Goal: Transaction & Acquisition: Obtain resource

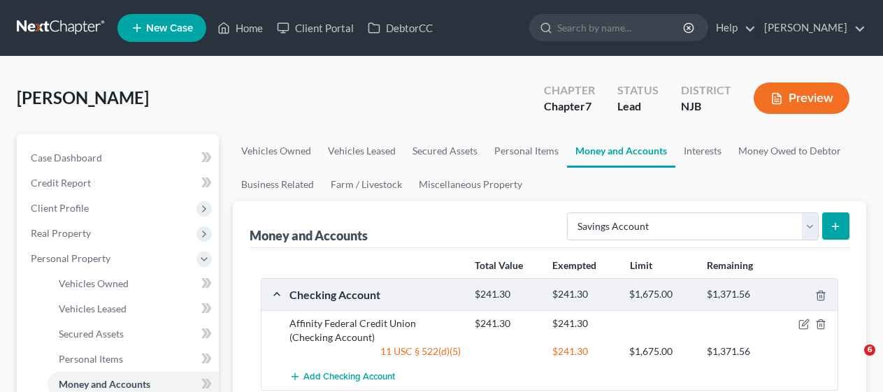
select select "savings"
click at [252, 24] on link "Home" at bounding box center [240, 27] width 59 height 25
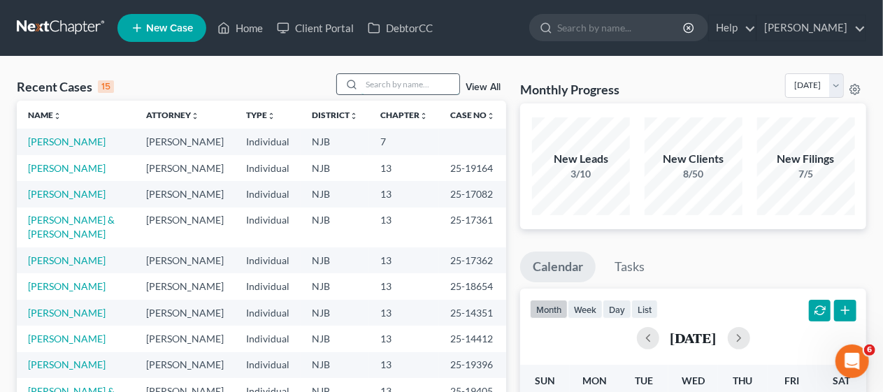
click at [372, 79] on input "search" at bounding box center [411, 84] width 98 height 20
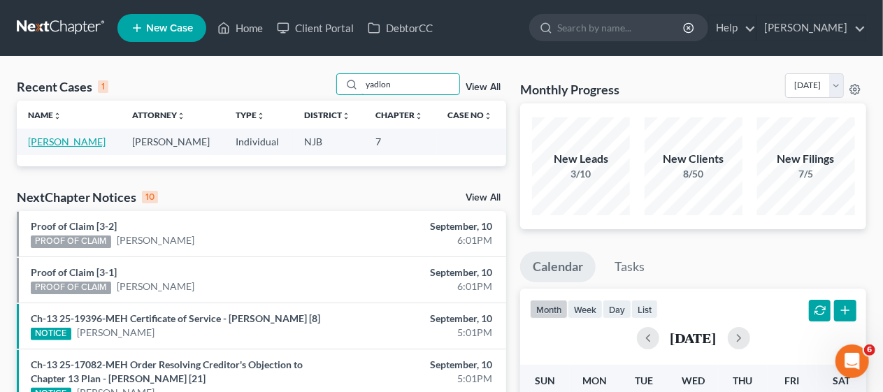
type input "yadlon"
click at [77, 138] on link "[PERSON_NAME]" at bounding box center [67, 142] width 78 height 12
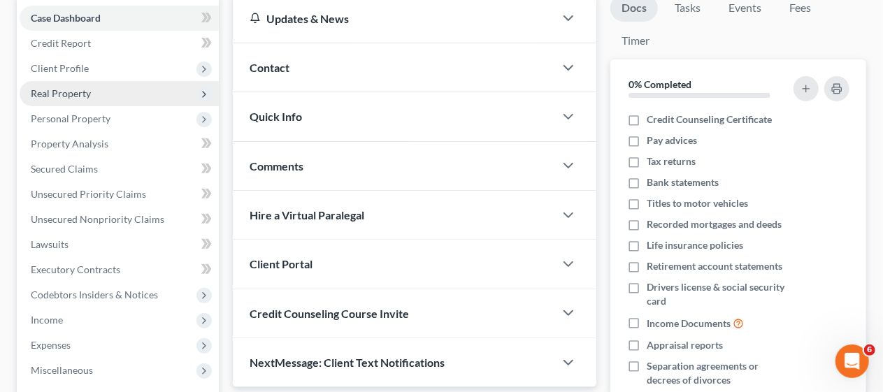
scroll to position [210, 0]
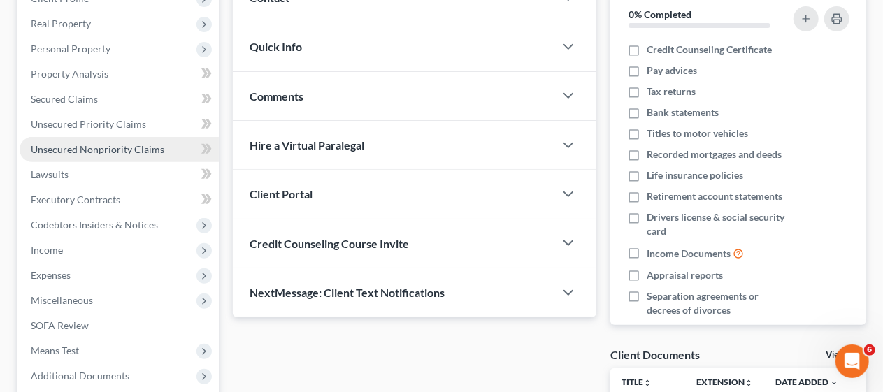
click at [145, 145] on span "Unsecured Nonpriority Claims" at bounding box center [98, 149] width 134 height 12
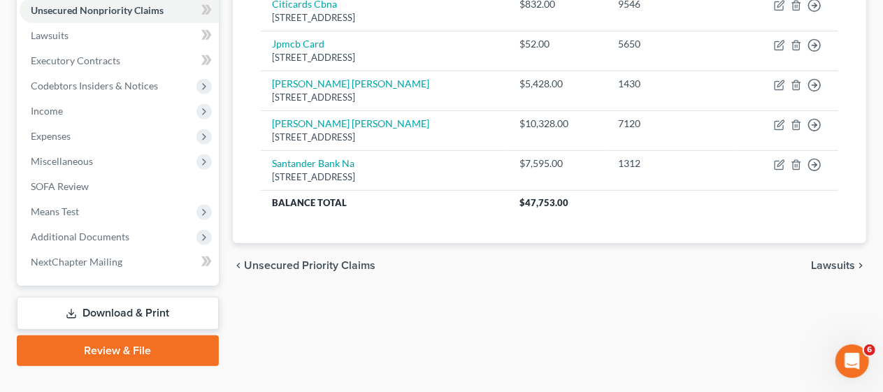
scroll to position [350, 0]
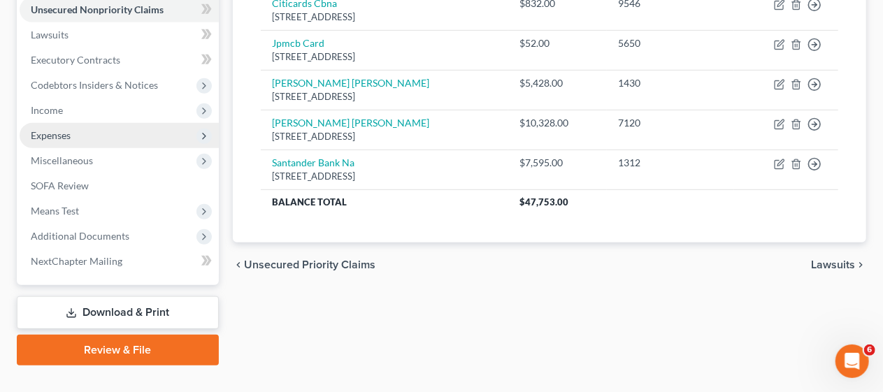
click at [143, 145] on span "Expenses" at bounding box center [119, 135] width 199 height 25
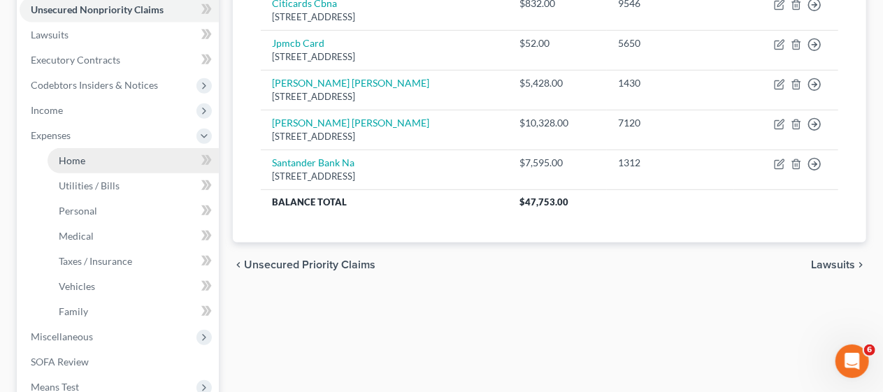
click at [143, 164] on link "Home" at bounding box center [133, 160] width 171 height 25
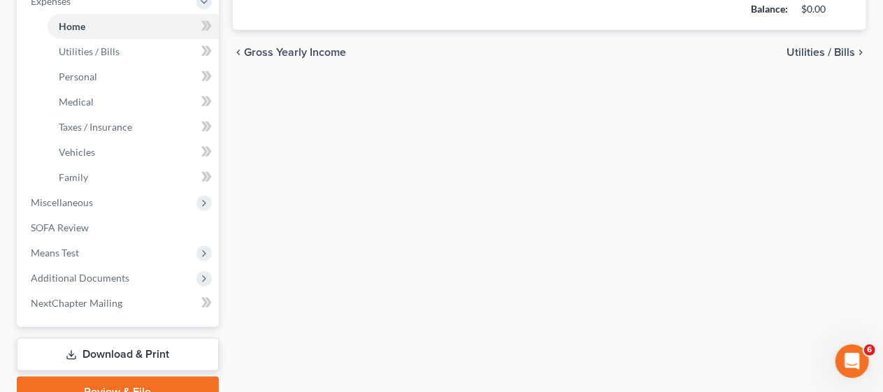
scroll to position [490, 0]
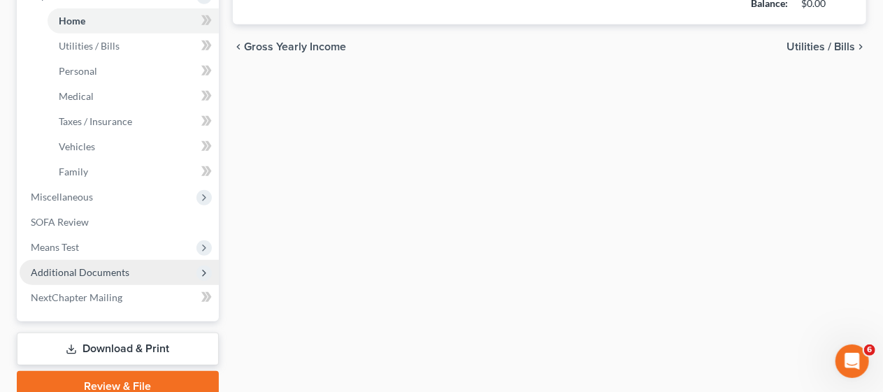
click at [141, 269] on span "Additional Documents" at bounding box center [119, 272] width 199 height 25
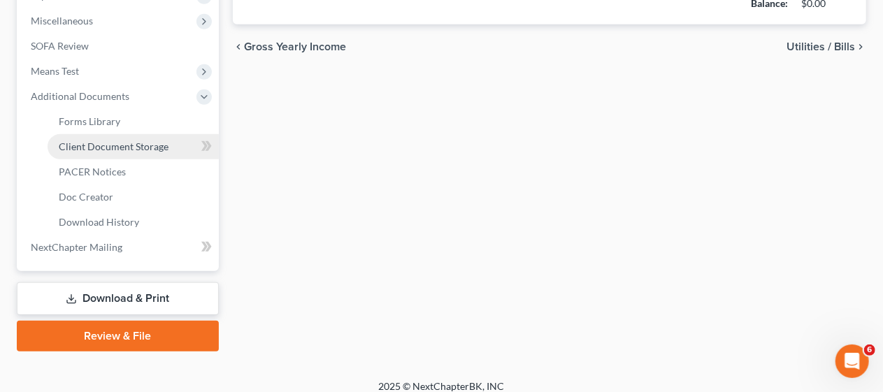
click at [155, 148] on span "Client Document Storage" at bounding box center [114, 147] width 110 height 12
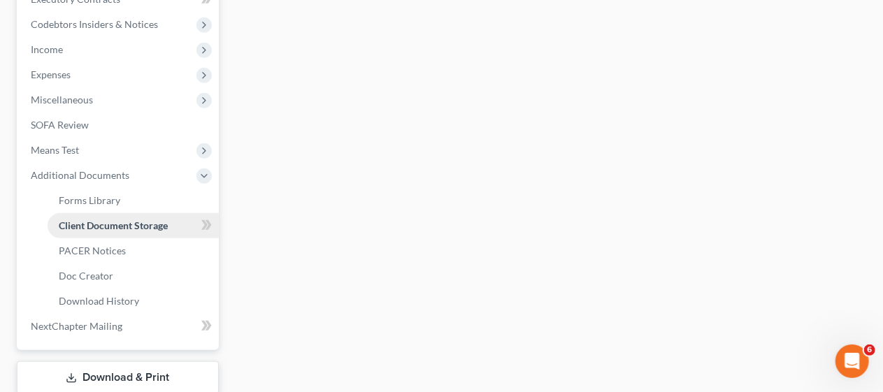
select select "9"
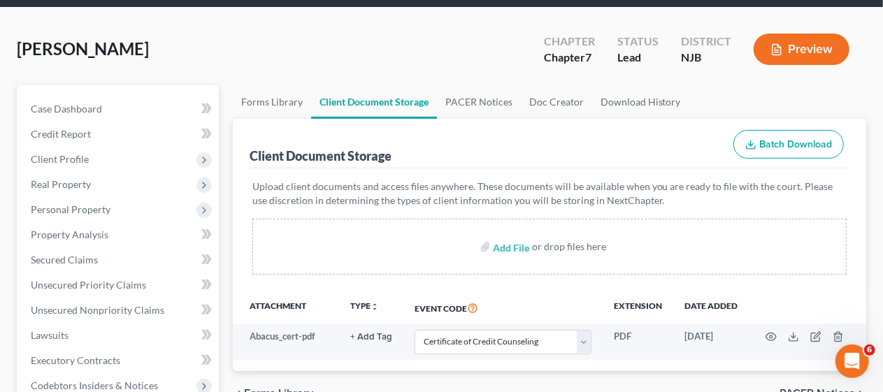
scroll to position [140, 0]
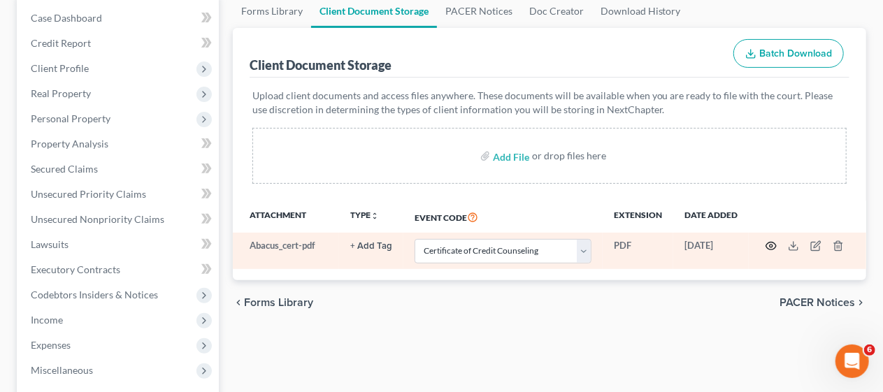
click at [771, 245] on icon "button" at bounding box center [771, 246] width 11 height 11
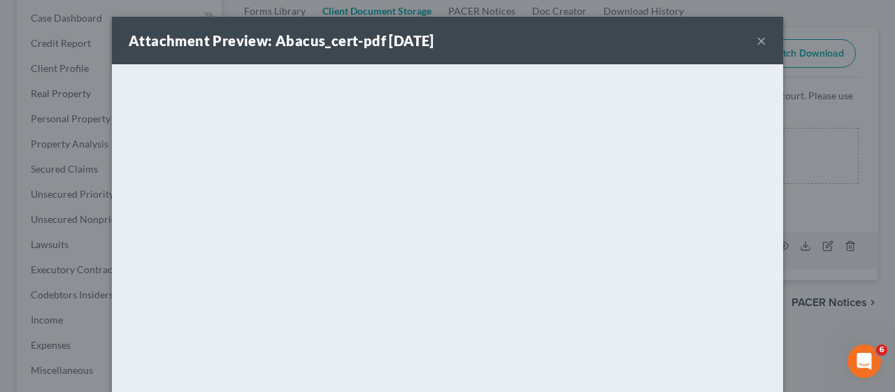
click at [757, 38] on button "×" at bounding box center [762, 40] width 10 height 17
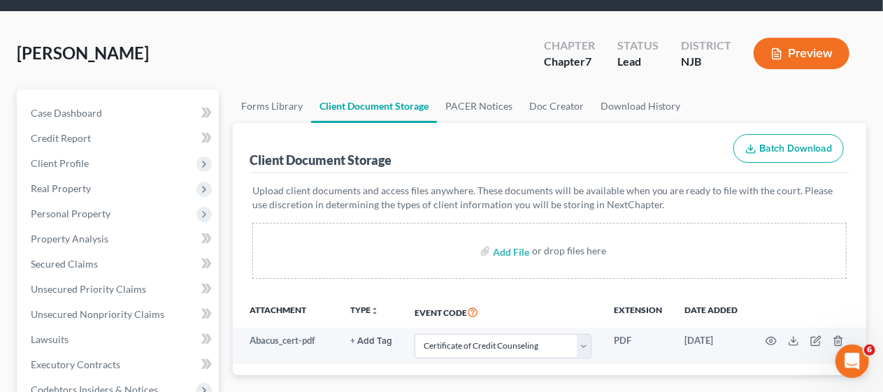
scroll to position [0, 0]
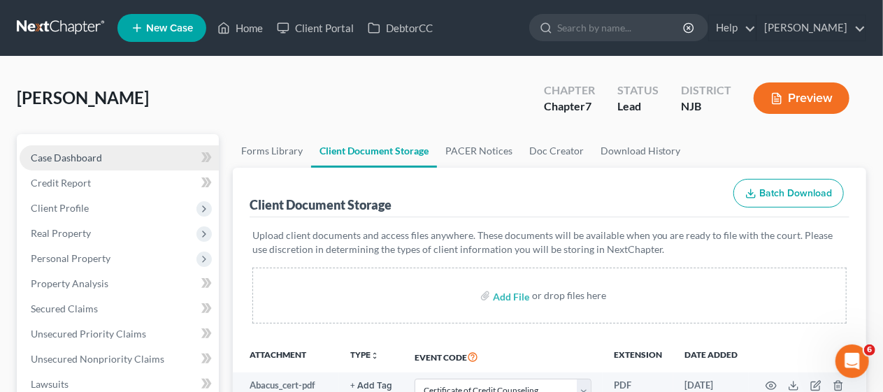
click at [154, 158] on link "Case Dashboard" at bounding box center [119, 157] width 199 height 25
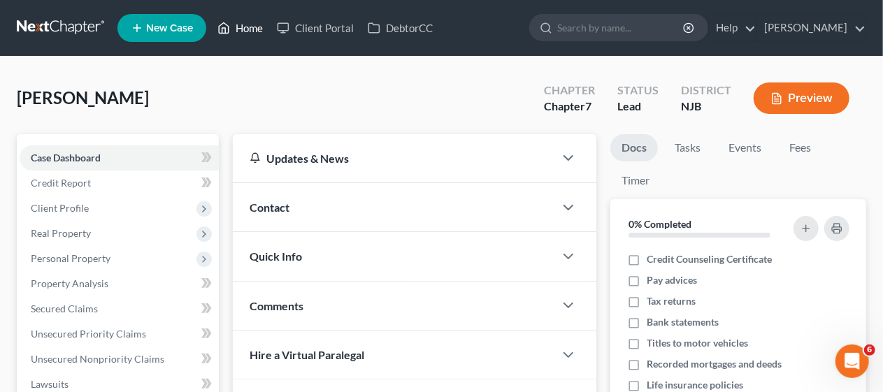
click at [253, 25] on link "Home" at bounding box center [240, 27] width 59 height 25
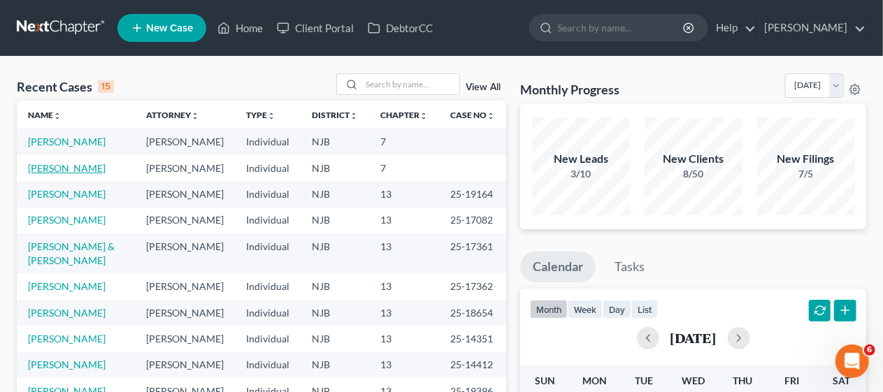
click at [83, 174] on link "[PERSON_NAME]" at bounding box center [67, 168] width 78 height 12
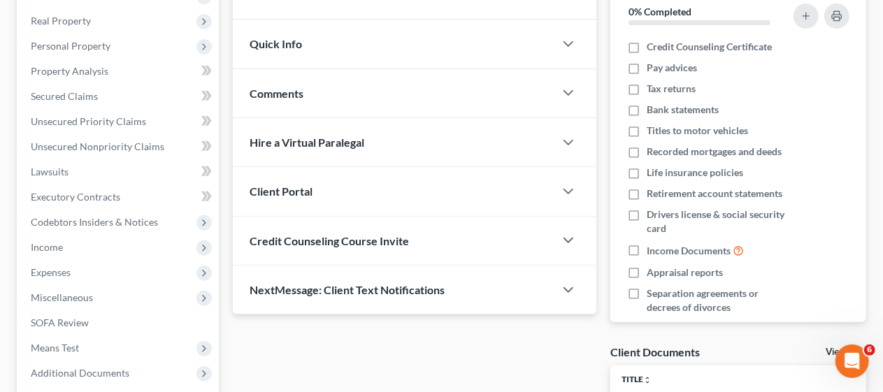
scroll to position [374, 0]
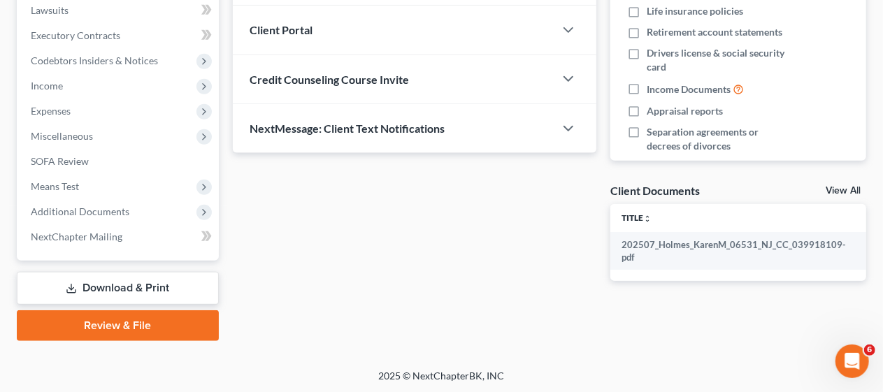
click at [127, 283] on link "Download & Print" at bounding box center [118, 288] width 202 height 33
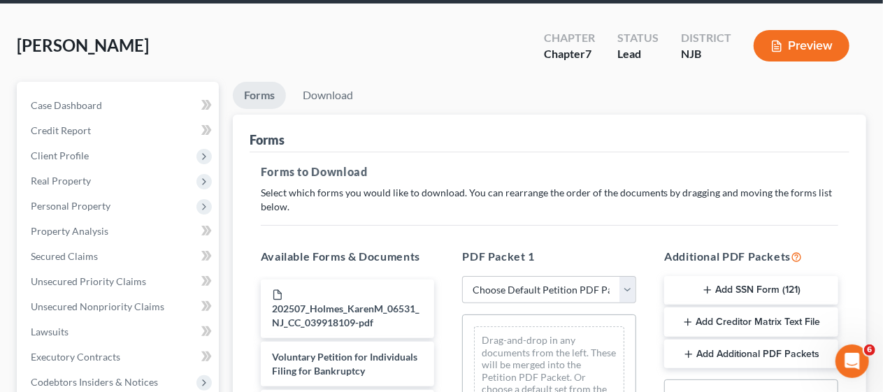
scroll to position [140, 0]
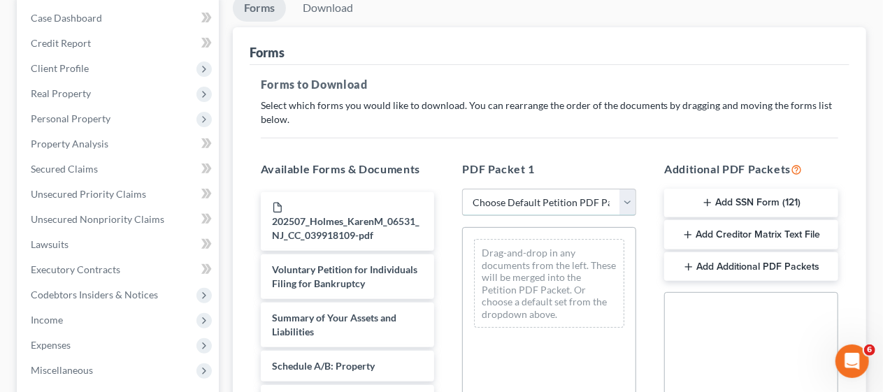
click at [625, 199] on select "Choose Default Petition PDF Packet Complete Bankruptcy Petition (all forms and …" at bounding box center [549, 203] width 174 height 28
select select "3"
click at [462, 189] on select "Choose Default Petition PDF Packet Complete Bankruptcy Petition (all forms and …" at bounding box center [549, 203] width 174 height 28
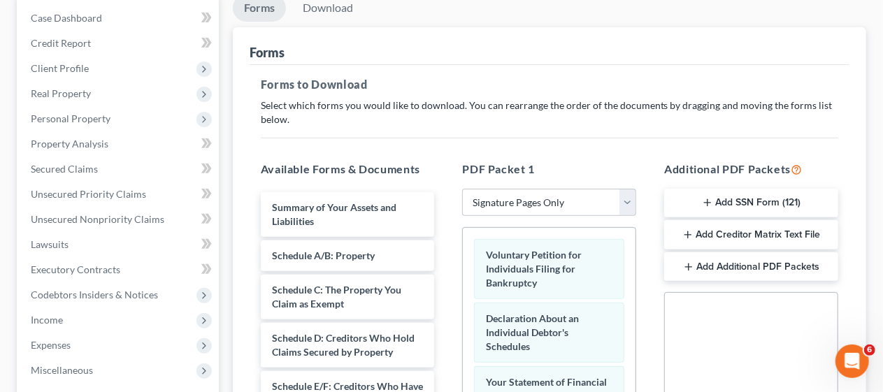
click at [452, 276] on div "PDF Packet 1 Choose Default Petition PDF Packet Complete Bankruptcy Petition (a…" at bounding box center [549, 387] width 202 height 474
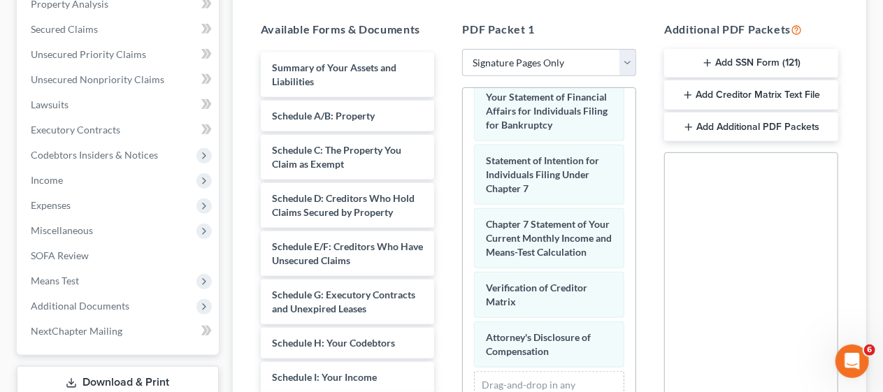
scroll to position [169, 0]
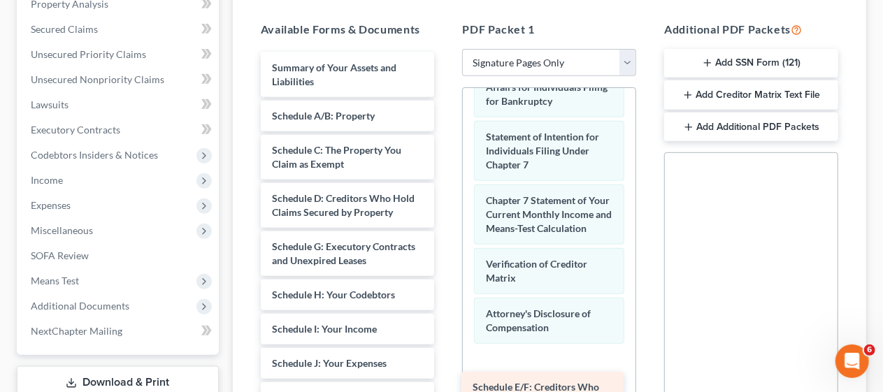
drag, startPoint x: 343, startPoint y: 257, endPoint x: 544, endPoint y: 385, distance: 238.1
click at [446, 385] on div "Schedule E/F: Creditors Who Have Unsecured Claims Summary of Your Assets and Li…" at bounding box center [348, 263] width 197 height 423
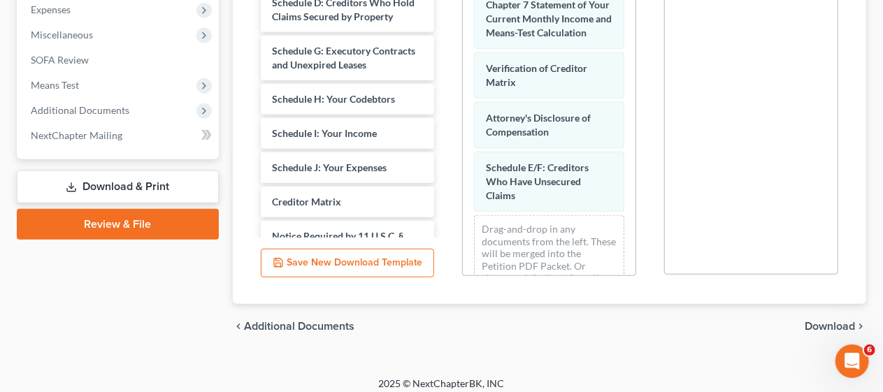
scroll to position [484, 0]
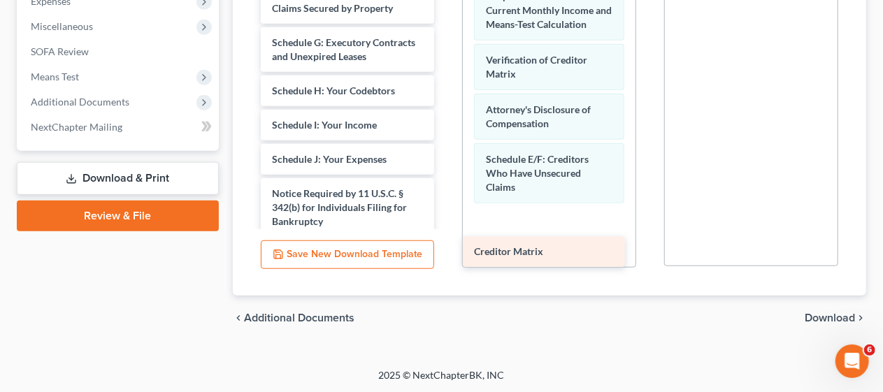
drag, startPoint x: 344, startPoint y: 217, endPoint x: 546, endPoint y: 248, distance: 204.6
click at [446, 237] on div "Creditor Matrix Summary of Your Assets and Liabilities Schedule A/B: Property S…" at bounding box center [348, 42] width 197 height 389
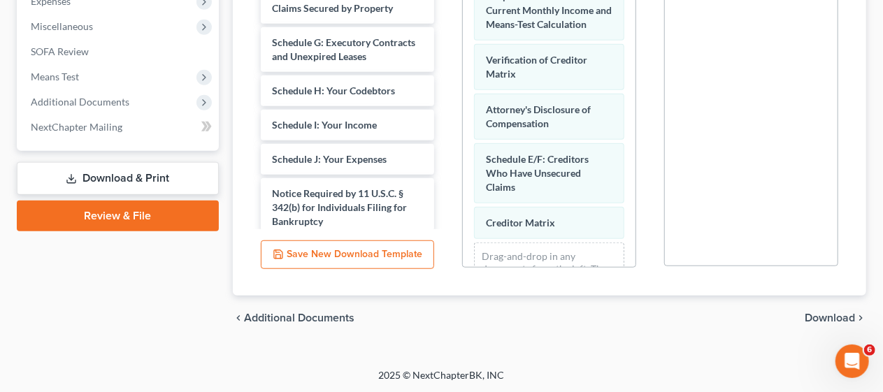
click at [829, 313] on span "Download" at bounding box center [830, 318] width 50 height 11
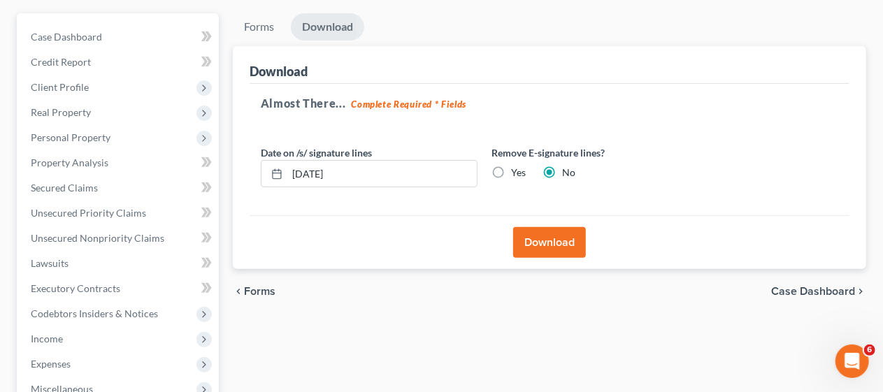
scroll to position [140, 0]
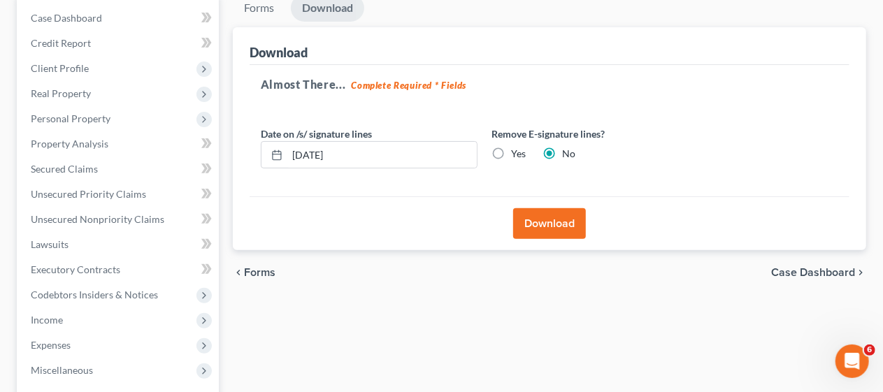
click at [550, 221] on button "Download" at bounding box center [549, 223] width 73 height 31
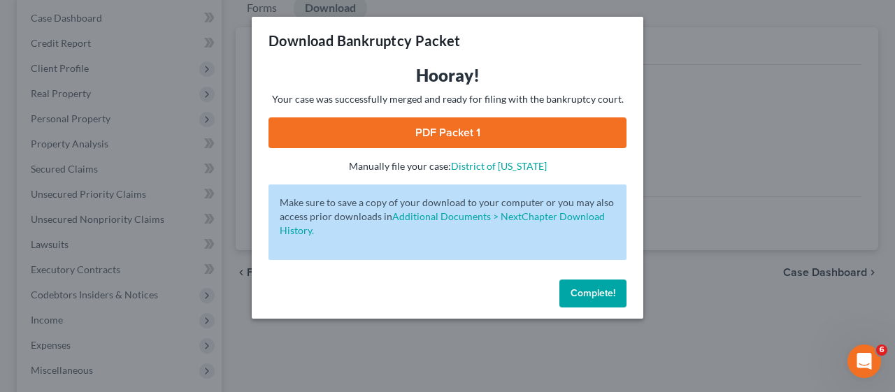
click at [469, 133] on link "PDF Packet 1" at bounding box center [448, 132] width 358 height 31
drag, startPoint x: 585, startPoint y: 288, endPoint x: 573, endPoint y: 283, distance: 12.9
click at [585, 288] on span "Complete!" at bounding box center [593, 293] width 45 height 12
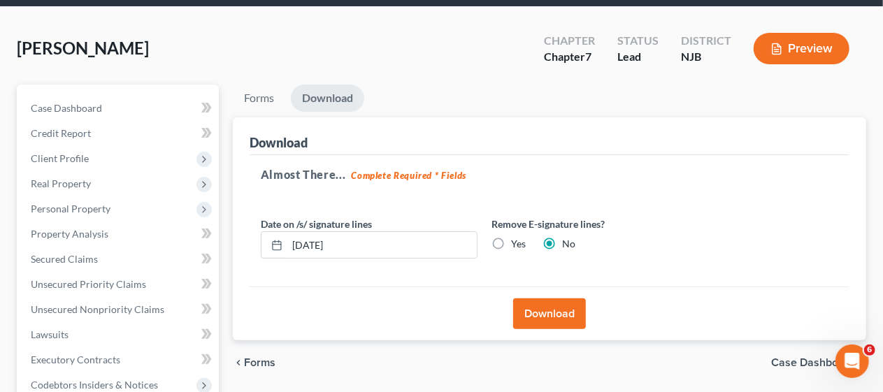
scroll to position [0, 0]
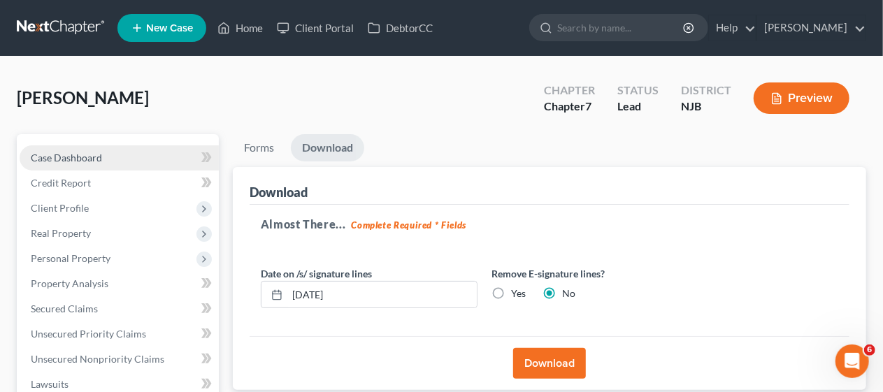
click at [148, 154] on link "Case Dashboard" at bounding box center [119, 157] width 199 height 25
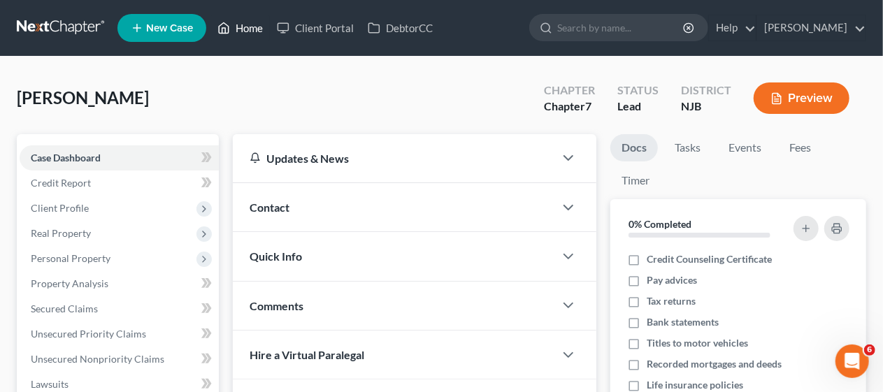
click at [249, 25] on link "Home" at bounding box center [240, 27] width 59 height 25
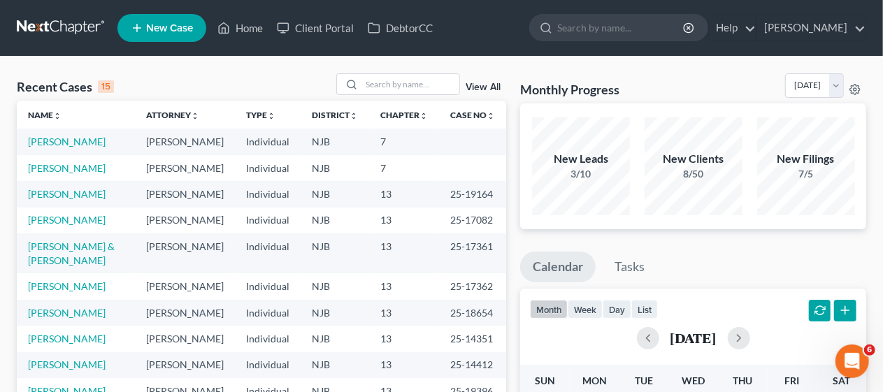
click at [273, 76] on div "Recent Cases 15 View All" at bounding box center [262, 86] width 490 height 27
